Goal: Information Seeking & Learning: Learn about a topic

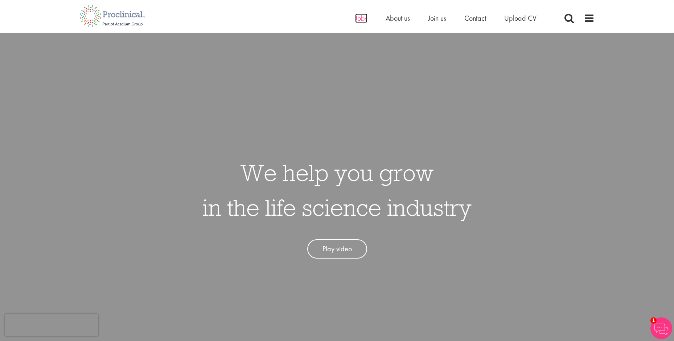
click at [358, 17] on span "Jobs" at bounding box center [361, 17] width 12 height 9
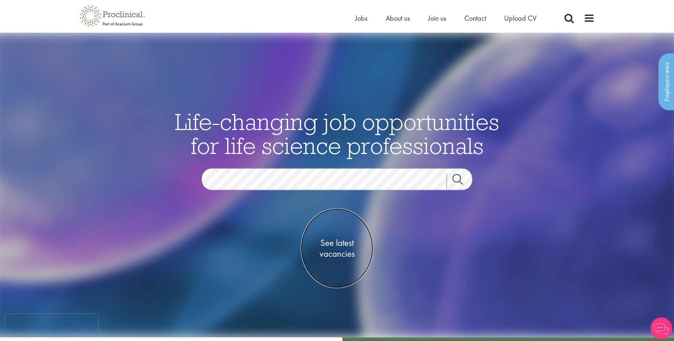
click at [342, 241] on span "See latest vacancies" at bounding box center [337, 248] width 73 height 22
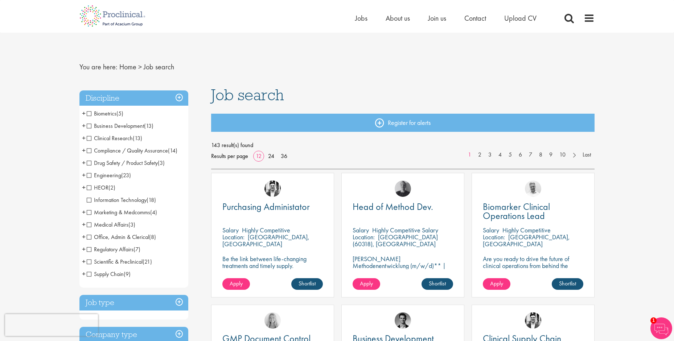
click at [89, 262] on span "Scientific & Preclinical" at bounding box center [115, 262] width 56 height 8
